Goal: Find specific page/section: Find specific page/section

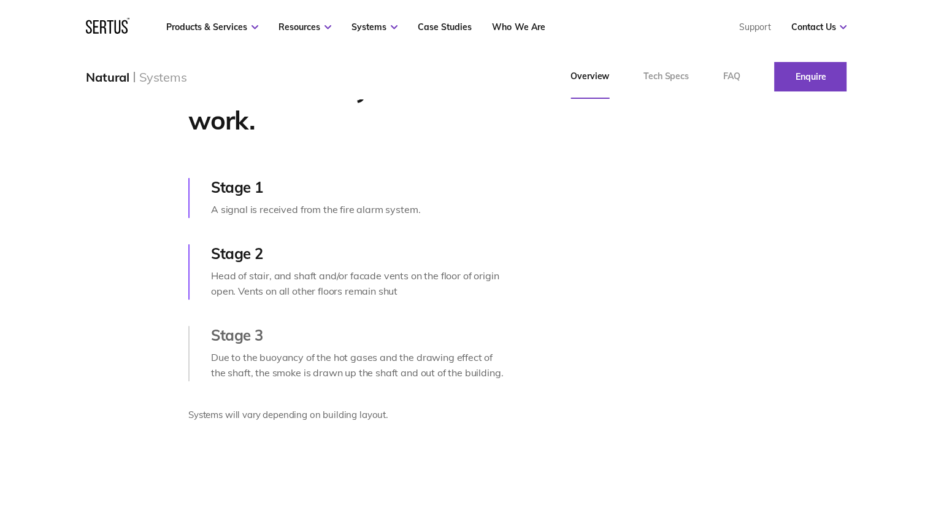
scroll to position [552, 0]
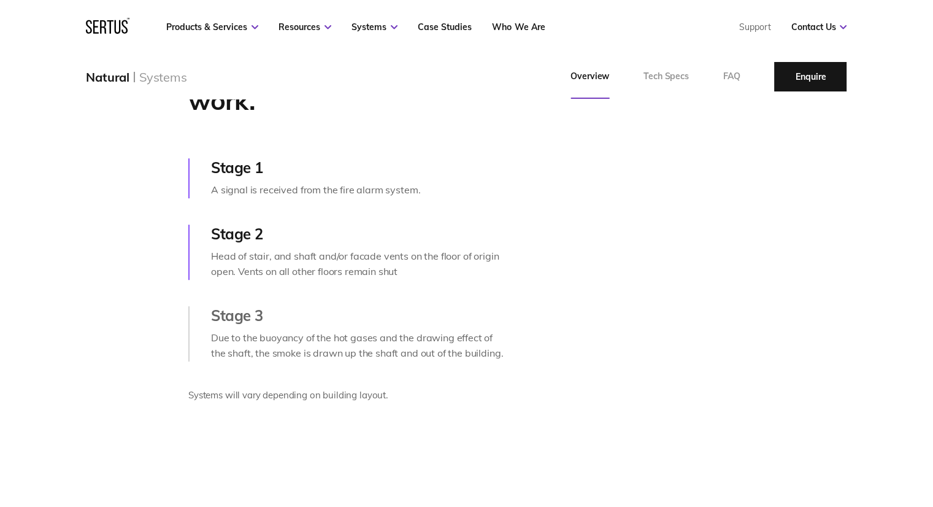
click at [804, 75] on link "Enquire" at bounding box center [810, 76] width 72 height 29
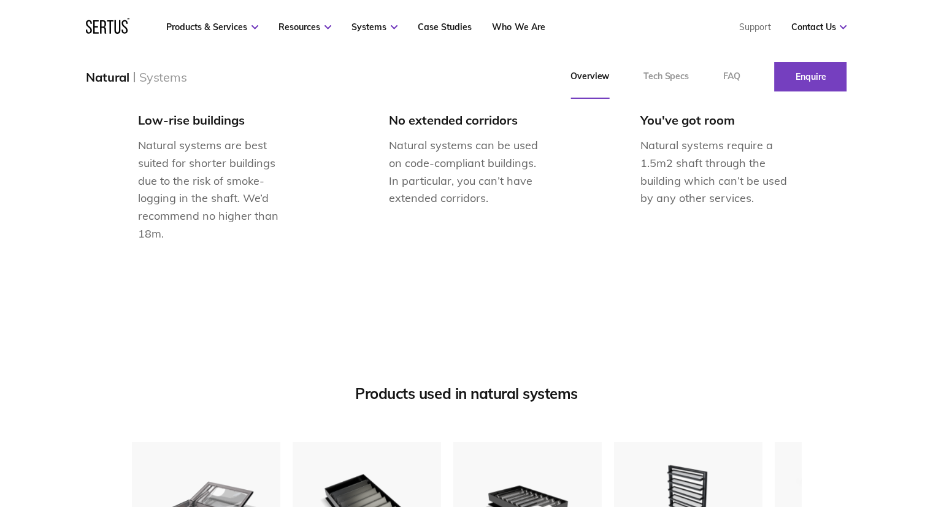
scroll to position [1165, 0]
click at [805, 90] on link "Enquire" at bounding box center [810, 76] width 72 height 29
click at [809, 78] on link "Enquire" at bounding box center [810, 76] width 72 height 29
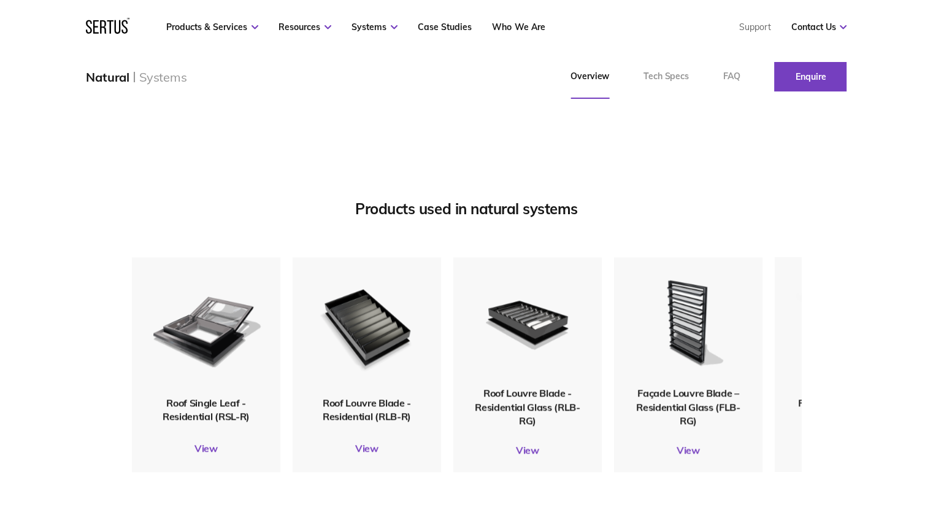
scroll to position [1472, 0]
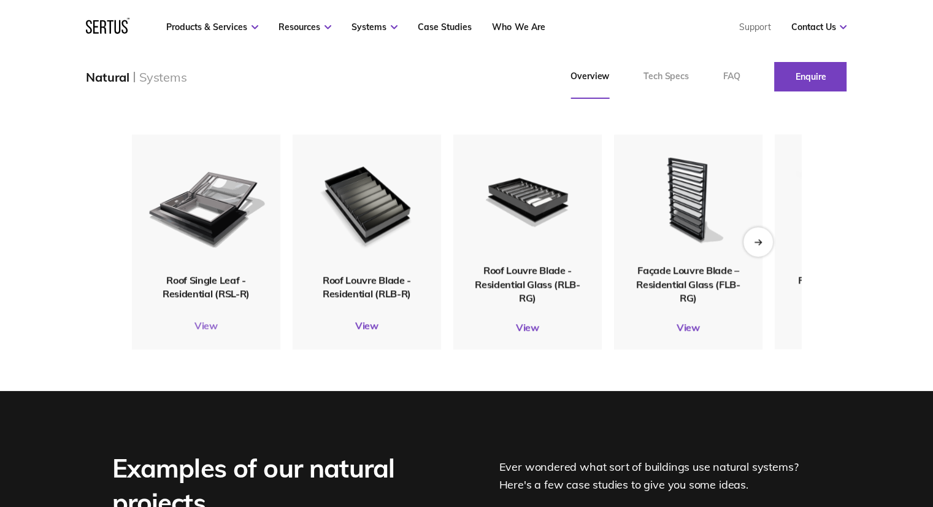
click at [202, 329] on link "View" at bounding box center [206, 325] width 148 height 12
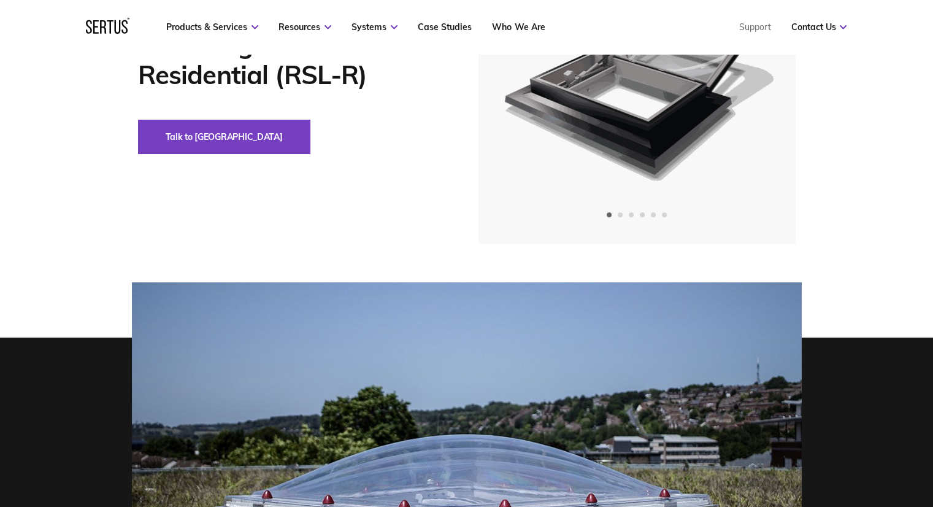
scroll to position [184, 0]
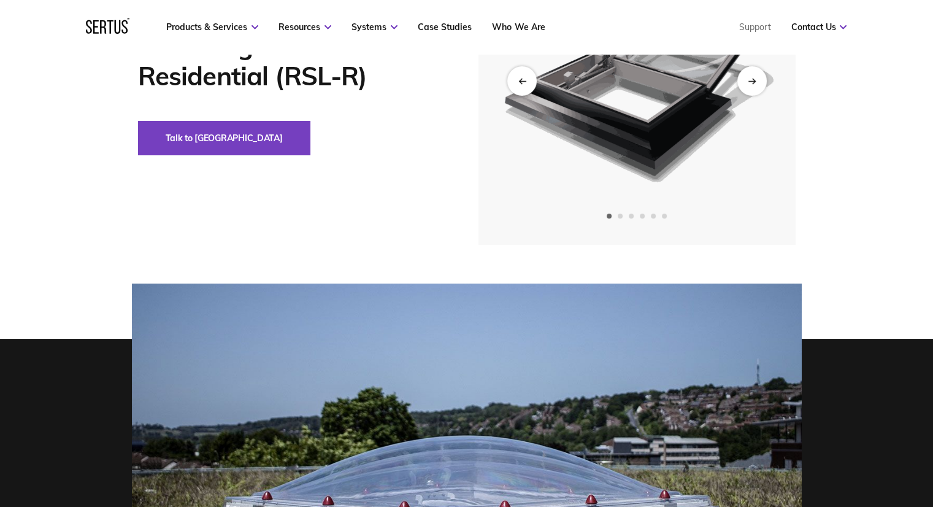
click at [763, 91] on img at bounding box center [636, 81] width 301 height 328
click at [756, 86] on div "Next slide" at bounding box center [752, 81] width 30 height 30
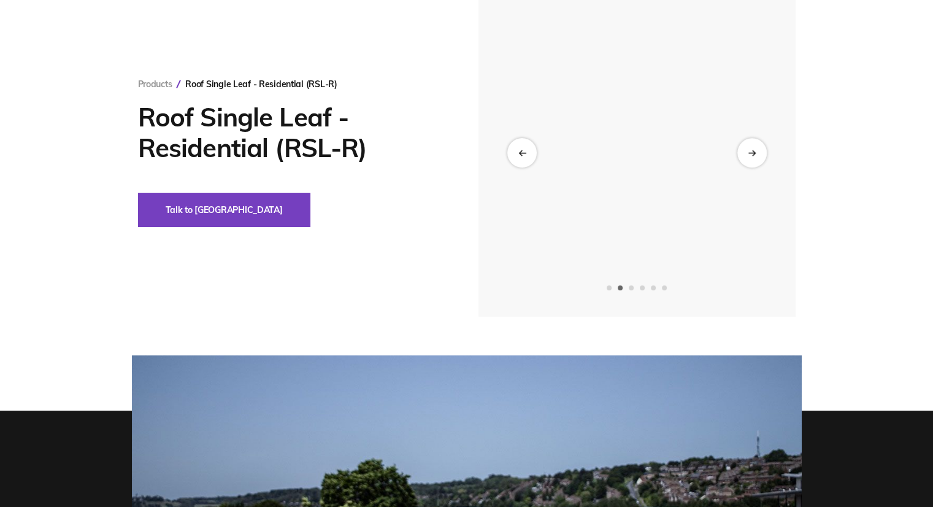
scroll to position [0, 0]
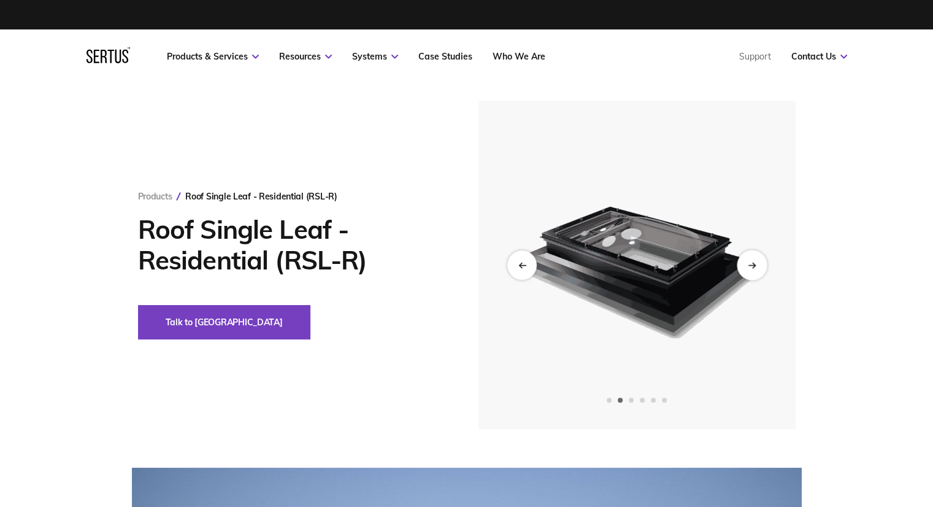
click at [753, 263] on icon "Next slide" at bounding box center [753, 264] width 2 height 5
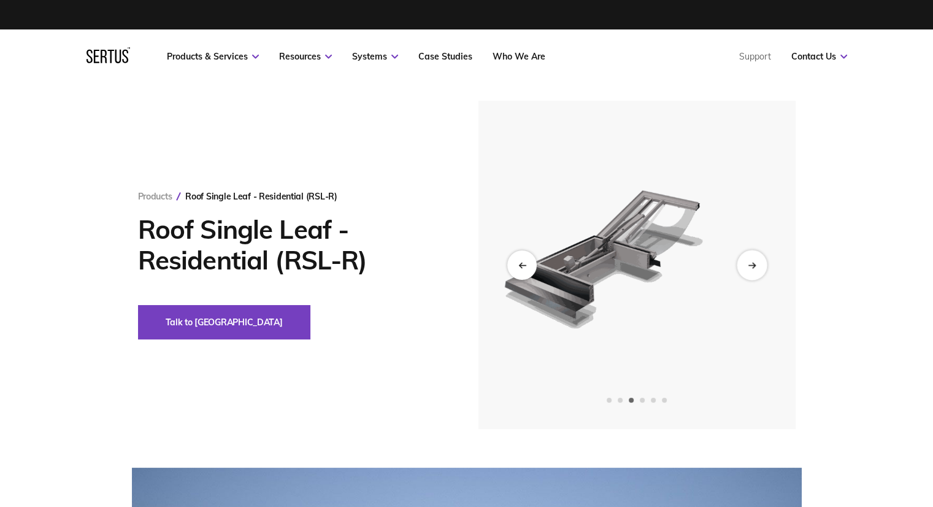
click at [753, 263] on icon "Next slide" at bounding box center [753, 264] width 2 height 5
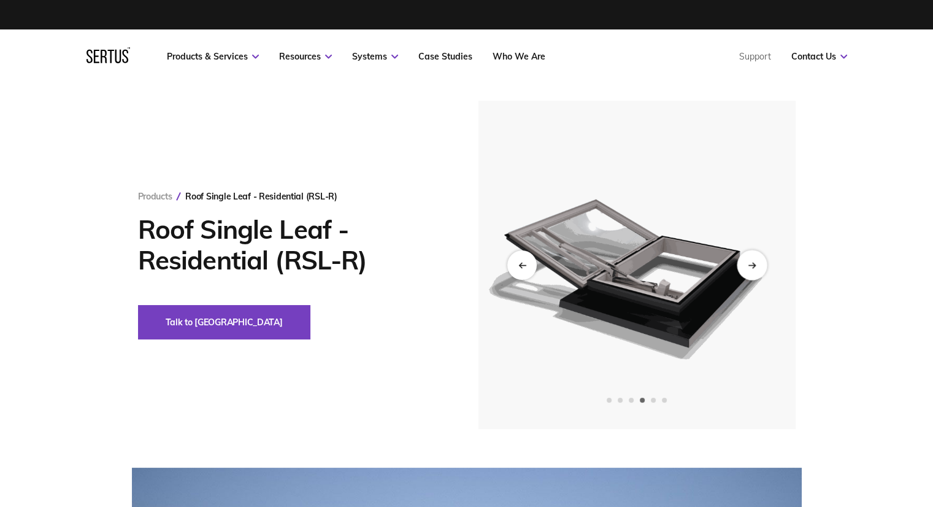
click at [753, 263] on icon "Next slide" at bounding box center [753, 264] width 2 height 5
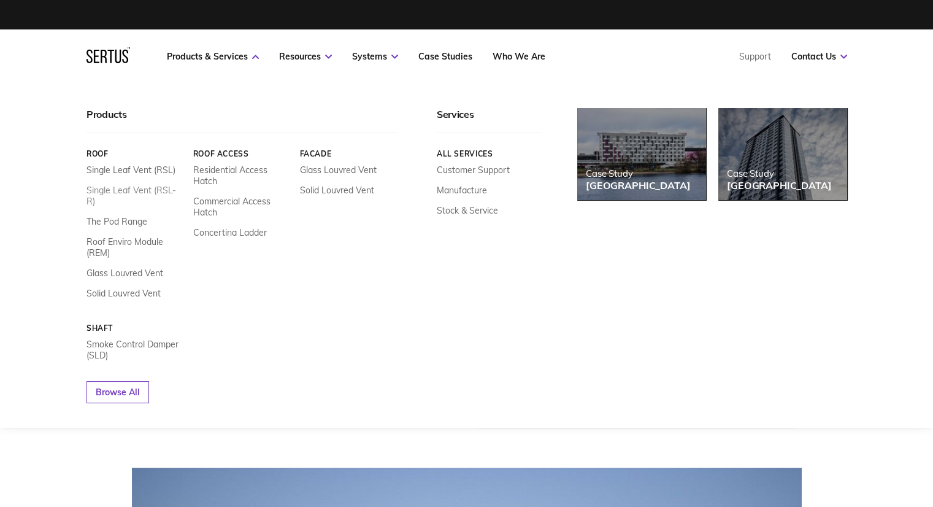
click at [138, 194] on link "Single Leaf Vent (RSL-R)" at bounding box center [135, 196] width 98 height 22
click at [142, 192] on link "Single Leaf Vent (RSL-R)" at bounding box center [135, 196] width 98 height 22
